Goal: Communication & Community: Answer question/provide support

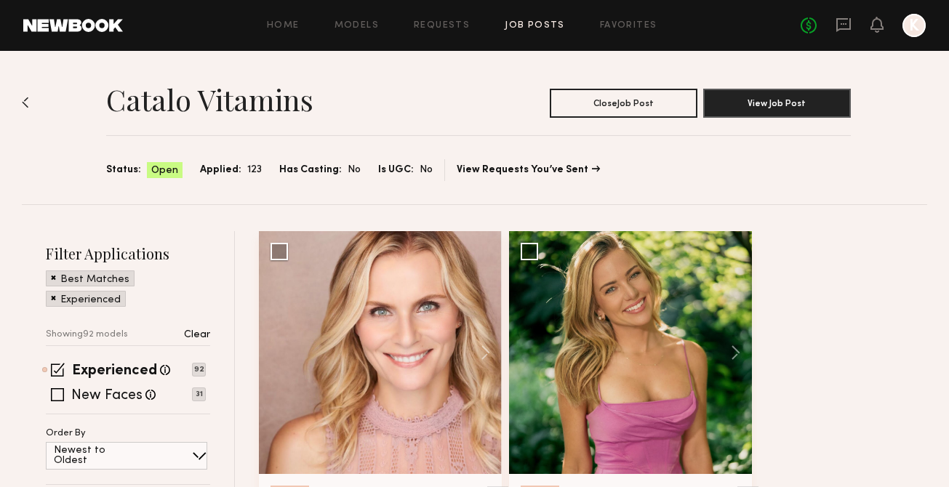
scroll to position [551, 0]
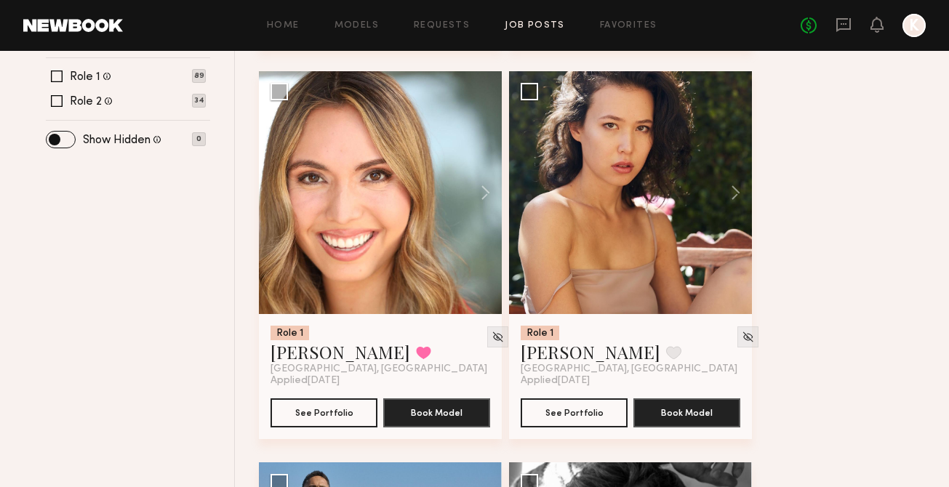
click at [841, 32] on link at bounding box center [843, 26] width 16 height 18
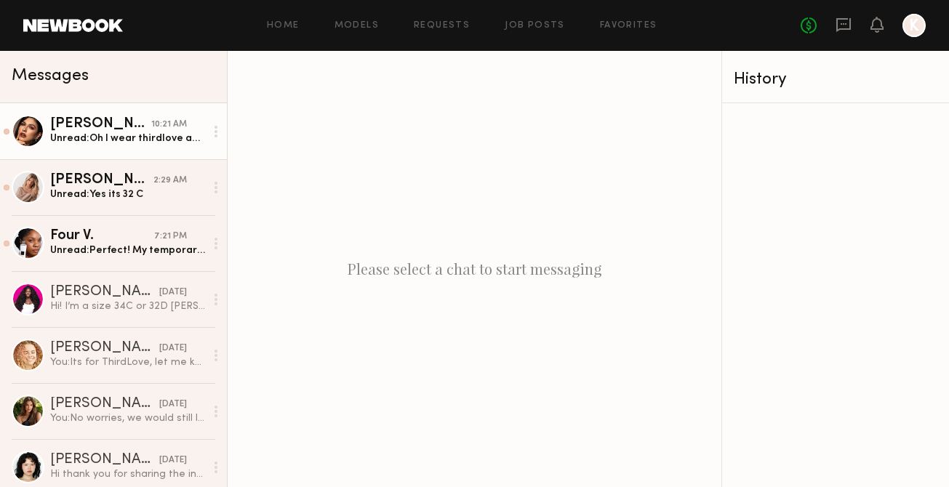
click at [126, 142] on div "Unread: Oh I wear thirdlove and have modeled for them years agooooo love them! …" at bounding box center [127, 139] width 155 height 14
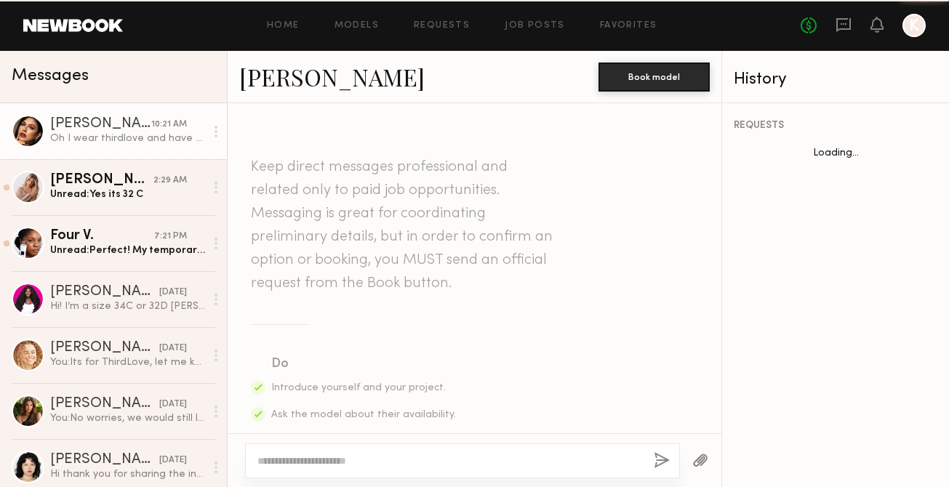
scroll to position [1083, 0]
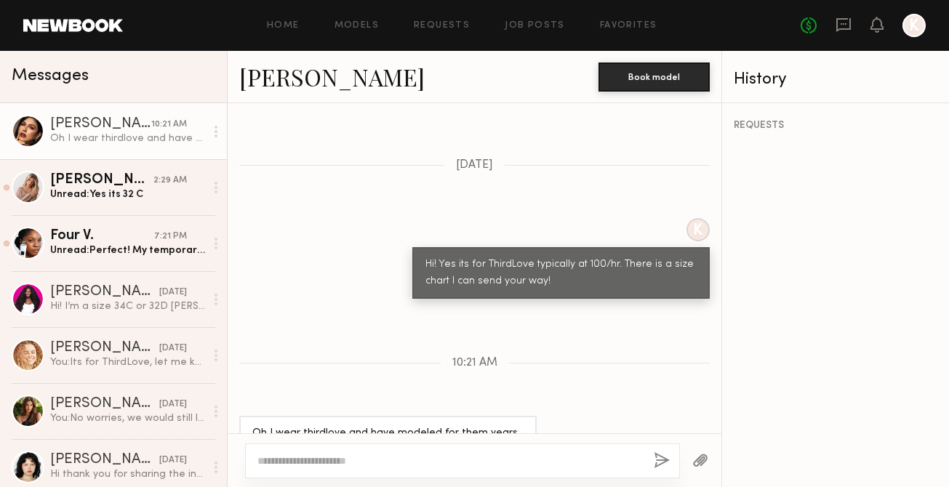
click at [403, 462] on textarea at bounding box center [449, 461] width 385 height 15
drag, startPoint x: 454, startPoint y: 404, endPoint x: 400, endPoint y: 402, distance: 54.6
click at [400, 425] on div "Oh I wear thirdlove and have modeled for them years agooooo love them! I wear s…" at bounding box center [387, 441] width 271 height 33
copy div "32e or 34dd"
click at [355, 463] on textarea at bounding box center [449, 461] width 385 height 15
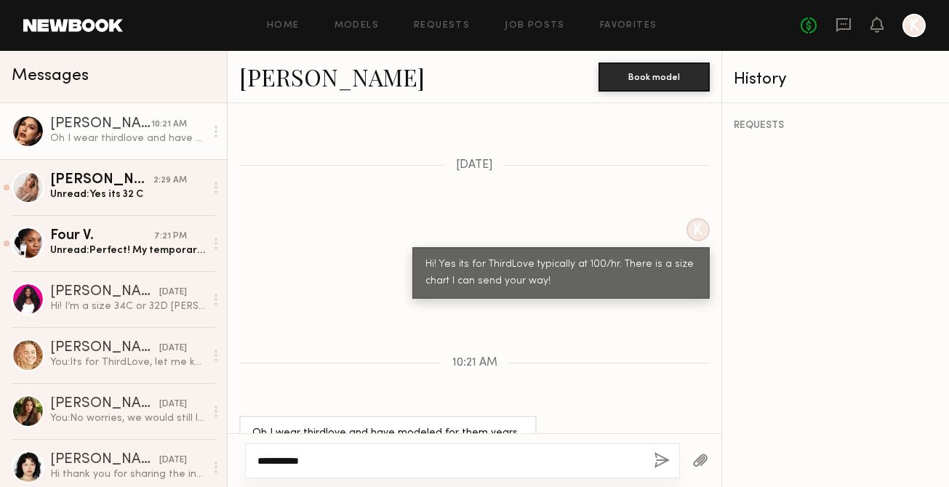
type textarea "**********"
click at [662, 462] on button "button" at bounding box center [662, 461] width 16 height 18
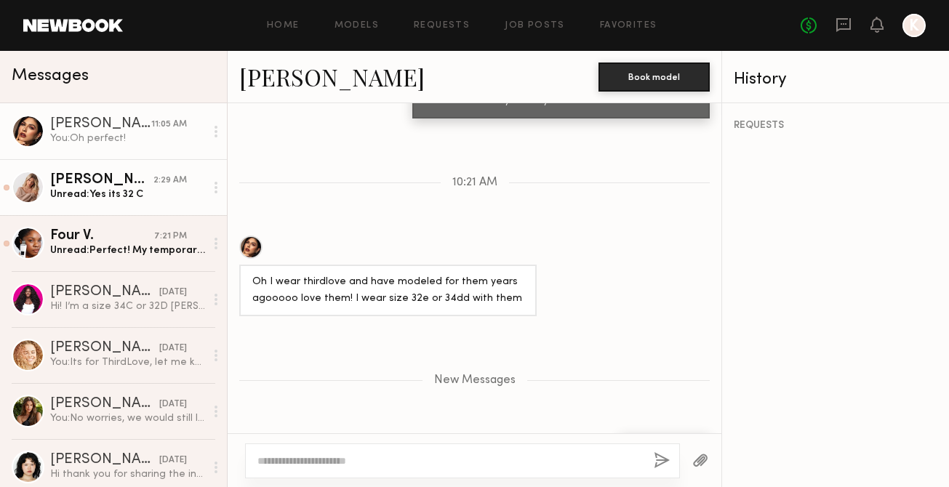
click at [153, 191] on div "Unread: Yes its 32 C" at bounding box center [127, 195] width 155 height 14
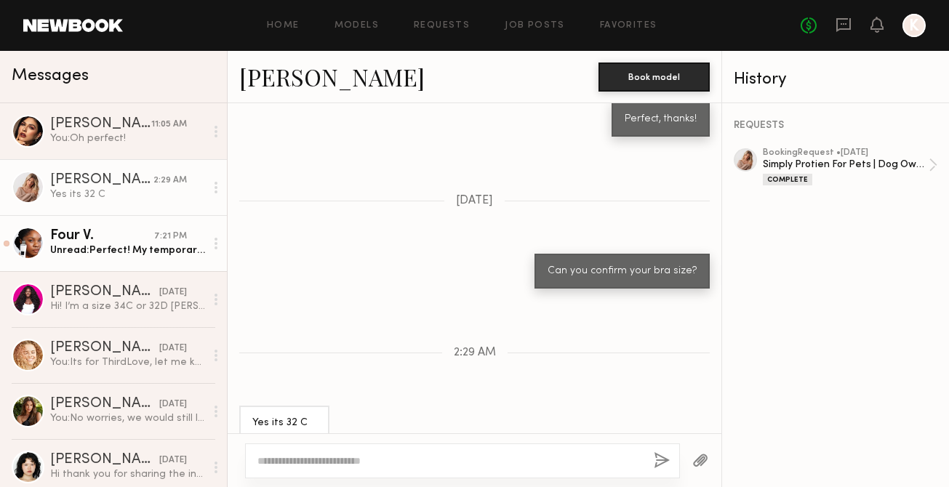
scroll to position [1572, 0]
click at [144, 254] on div "Unread: Perfect! My temporary address is [STREET_ADDRESS][US_STATE][PERSON_NAME…" at bounding box center [127, 251] width 155 height 14
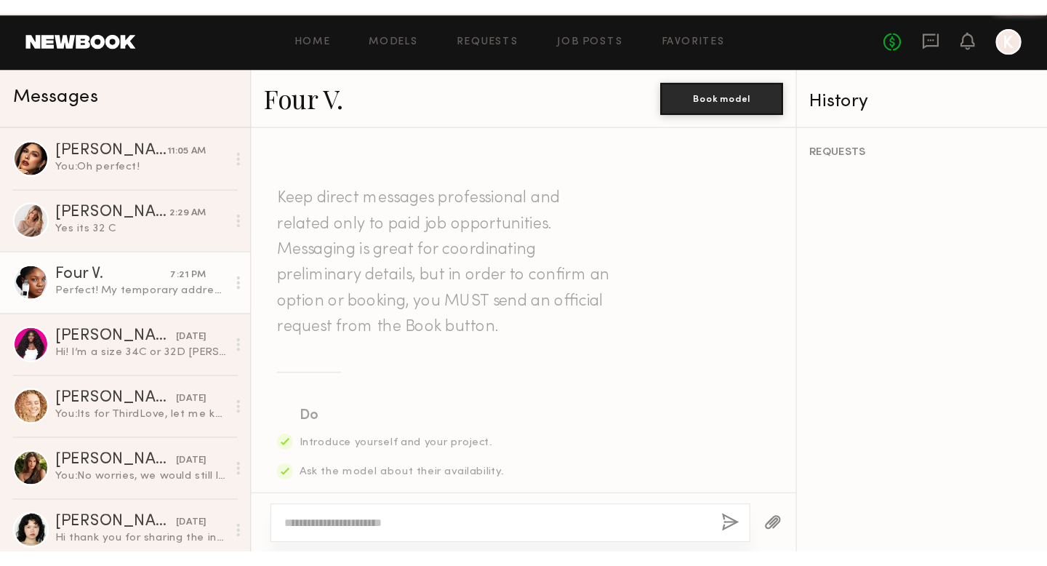
scroll to position [1177, 0]
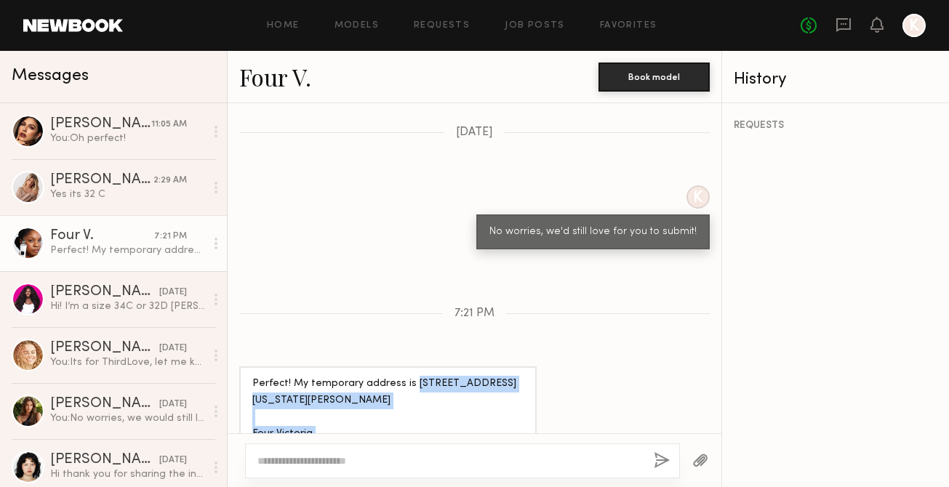
drag, startPoint x: 408, startPoint y: 321, endPoint x: 430, endPoint y: 354, distance: 40.3
click at [430, 376] on div "Perfect! My temporary address is [STREET_ADDRESS][US_STATE][PERSON_NAME] Four V…" at bounding box center [387, 418] width 271 height 84
copy div "[STREET_ADDRESS][US_STATE][PERSON_NAME]"
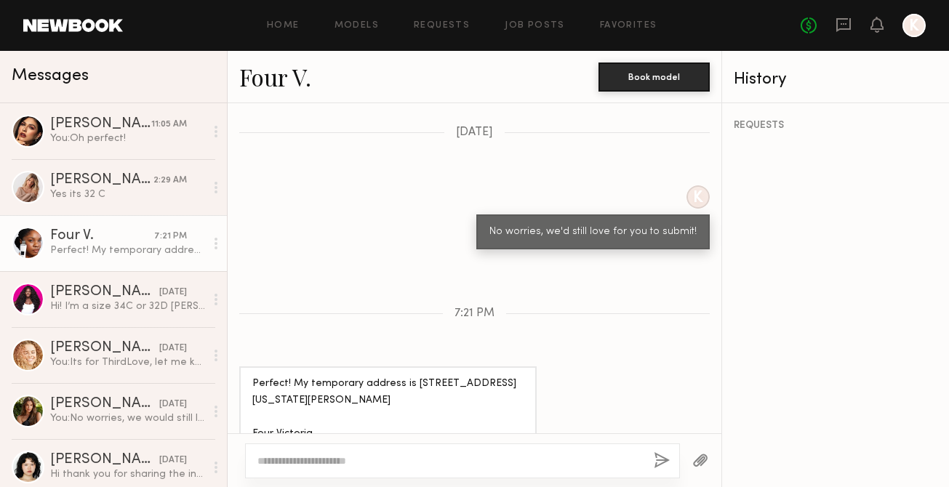
click at [358, 376] on div "Perfect! My temporary address is [STREET_ADDRESS][US_STATE][PERSON_NAME] Four V…" at bounding box center [387, 418] width 271 height 84
drag, startPoint x: 305, startPoint y: 406, endPoint x: 260, endPoint y: 406, distance: 44.3
click at [260, 406] on div "Perfect! My temporary address is [STREET_ADDRESS][US_STATE][PERSON_NAME] Four V…" at bounding box center [387, 418] width 271 height 84
copy div "4likefour"
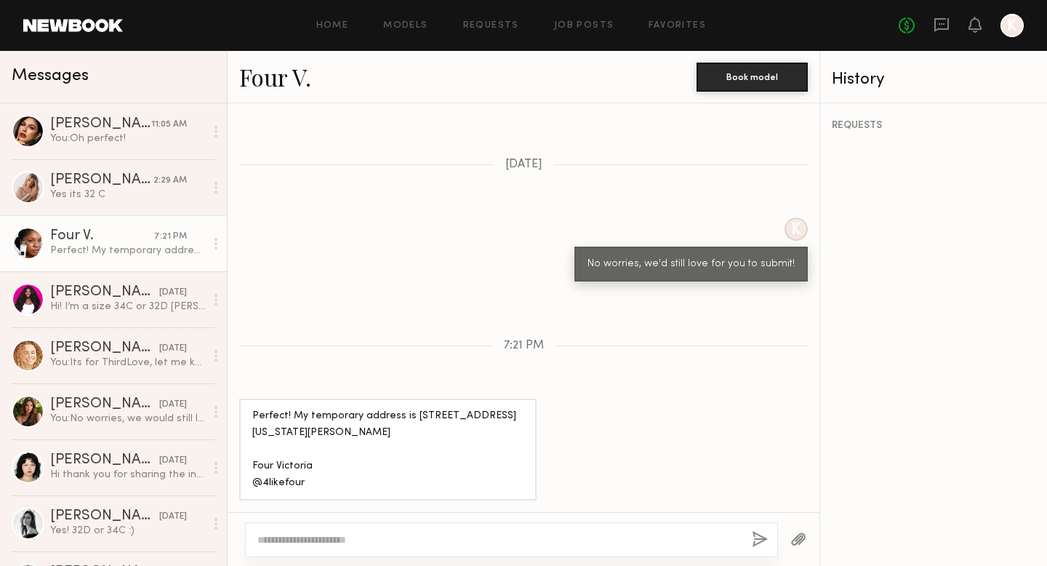
scroll to position [948, 0]
